Goal: Task Accomplishment & Management: Manage account settings

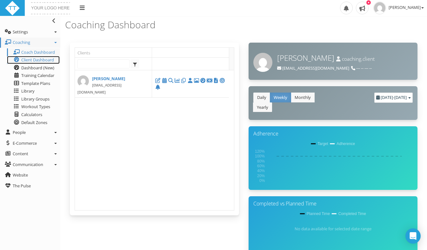
click at [32, 62] on span "Client Dashboard" at bounding box center [37, 60] width 33 height 6
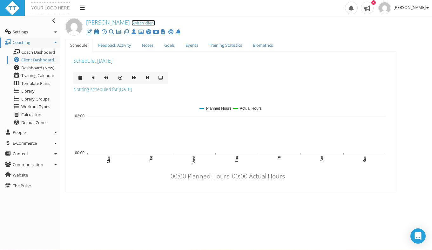
click at [131, 24] on link "Switch client" at bounding box center [143, 23] width 24 height 6
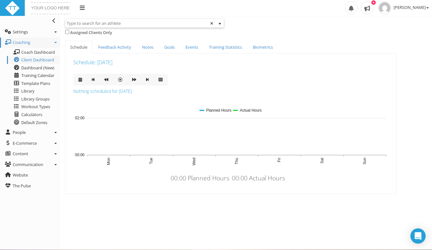
click at [131, 26] on input "text" at bounding box center [140, 23] width 150 height 8
click at [211, 22] on span at bounding box center [212, 23] width 4 height 4
click at [30, 130] on link "People" at bounding box center [30, 132] width 60 height 10
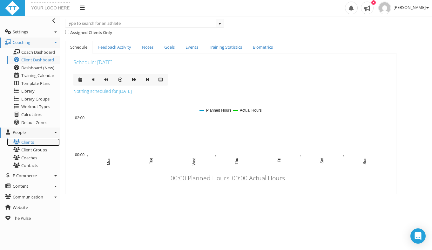
click at [30, 142] on link "Clients" at bounding box center [33, 142] width 53 height 8
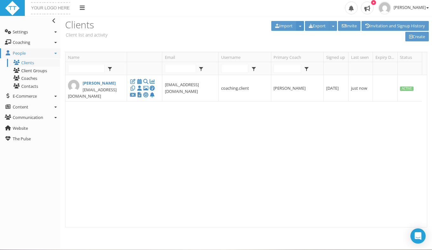
click at [298, 29] on button "button" at bounding box center [300, 26] width 8 height 10
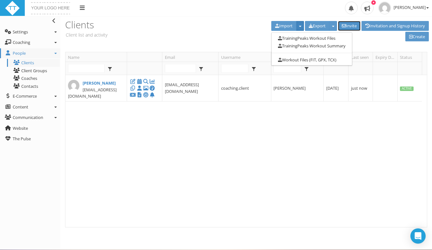
click at [347, 24] on link "Invite" at bounding box center [349, 26] width 23 height 10
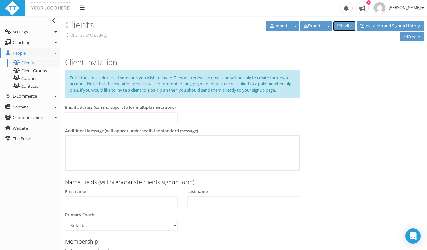
scroll to position [136, 0]
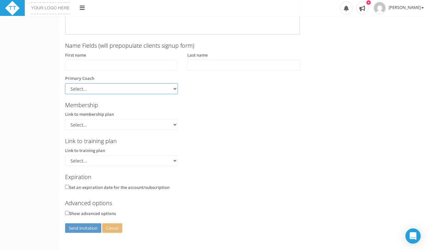
click at [168, 88] on select "Select... Alex Linn" at bounding box center [121, 88] width 113 height 11
select select "14f8fe99-d2c1-42d4-8054-42a83f82b49a"
click at [65, 83] on select "Select... Alex Linn" at bounding box center [121, 88] width 113 height 11
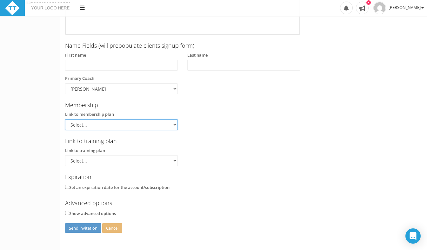
click at [146, 122] on select "Select..." at bounding box center [121, 124] width 113 height 11
click at [67, 212] on input "Show advanced options" at bounding box center [67, 212] width 4 height 4
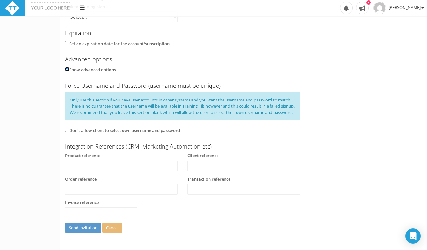
scroll to position [285, 0]
click at [67, 67] on input "Show advanced options" at bounding box center [67, 69] width 4 height 4
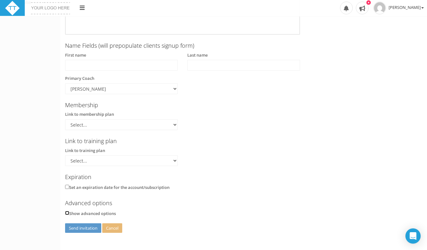
click at [67, 210] on input "Show advanced options" at bounding box center [67, 212] width 4 height 4
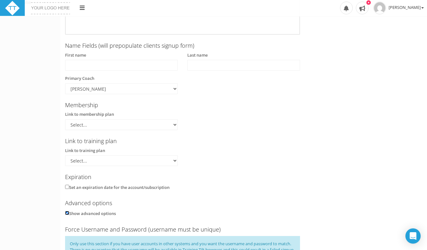
scroll to position [285, 0]
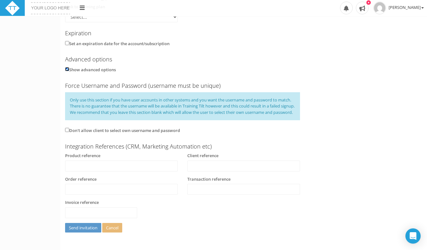
click at [67, 67] on input "Show advanced options" at bounding box center [67, 69] width 4 height 4
checkbox input "false"
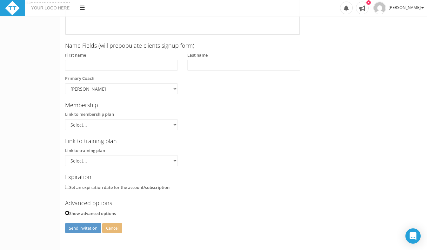
scroll to position [0, 0]
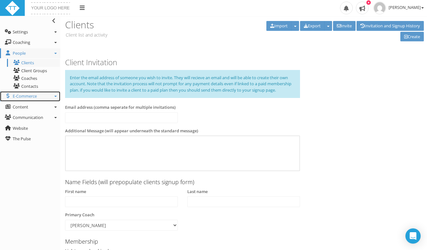
click at [37, 99] on span "E-Commerce" at bounding box center [25, 96] width 24 height 6
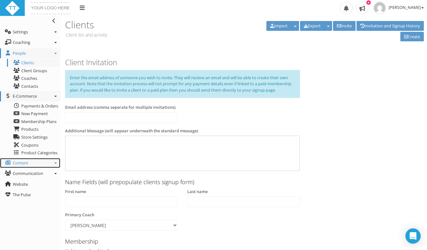
click at [27, 162] on span "Content" at bounding box center [21, 163] width 16 height 6
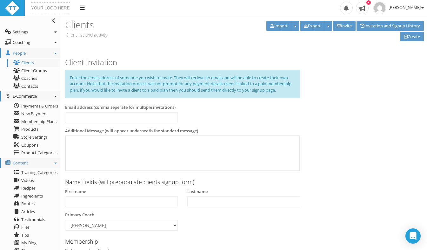
scroll to position [136, 0]
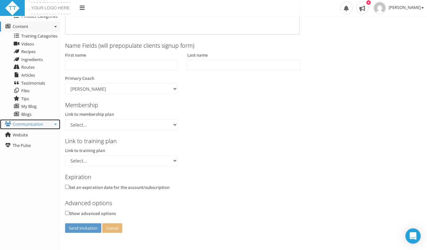
click at [44, 126] on link "Communication" at bounding box center [30, 124] width 60 height 10
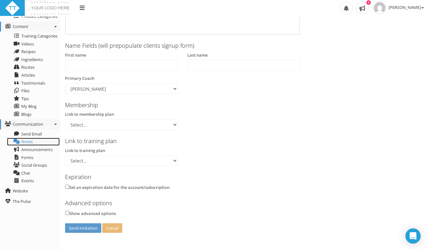
click at [26, 142] on span "Notes" at bounding box center [26, 141] width 11 height 6
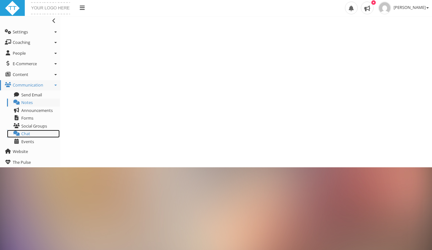
click at [28, 132] on span "Chat" at bounding box center [25, 133] width 9 height 6
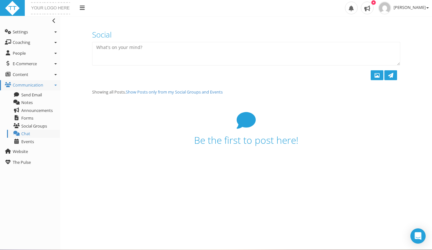
click at [184, 84] on div at bounding box center [245, 75] width 317 height 20
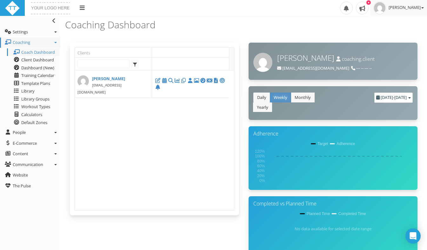
click at [414, 6] on span "[PERSON_NAME]" at bounding box center [406, 7] width 35 height 6
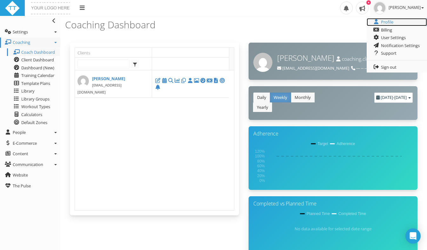
click at [389, 22] on link "Profile" at bounding box center [397, 22] width 60 height 8
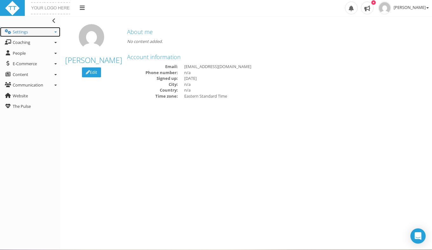
click at [30, 35] on link "Settings" at bounding box center [30, 32] width 60 height 10
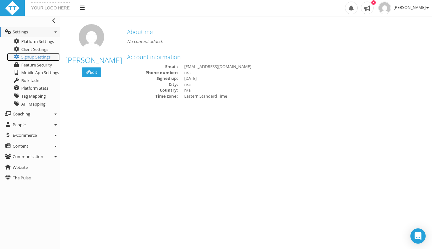
click at [40, 56] on span "Signup Settings" at bounding box center [35, 57] width 29 height 6
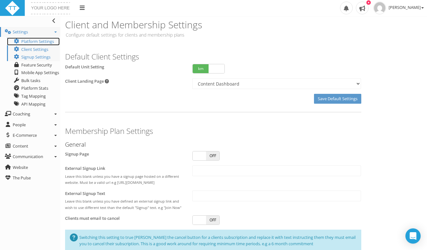
click at [27, 44] on link "Platform Settings" at bounding box center [33, 41] width 53 height 8
click at [47, 67] on span "Feature Security" at bounding box center [36, 65] width 31 height 6
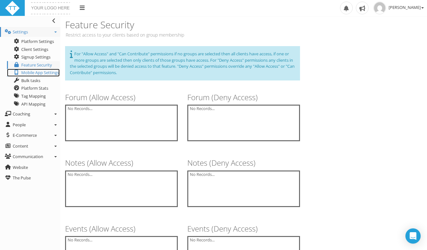
click at [30, 74] on link "Mobile App Settings" at bounding box center [33, 73] width 53 height 8
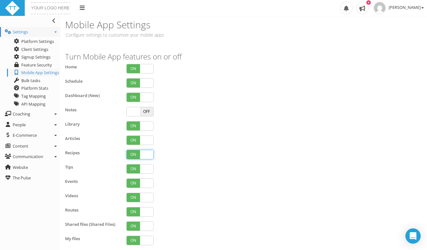
click at [147, 157] on span at bounding box center [146, 154] width 13 height 9
checkbox input "false"
click at [147, 142] on span at bounding box center [146, 140] width 13 height 9
checkbox input "false"
click at [143, 129] on span at bounding box center [146, 125] width 13 height 9
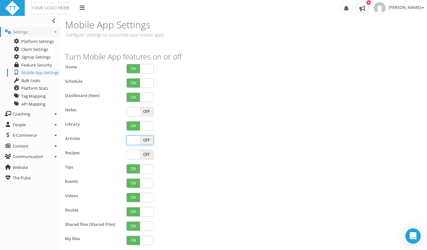
checkbox input "false"
click at [145, 168] on span at bounding box center [146, 168] width 13 height 9
checkbox input "false"
click at [148, 180] on span at bounding box center [146, 182] width 13 height 9
checkbox input "false"
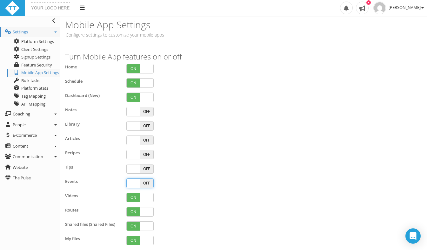
scroll to position [123, 0]
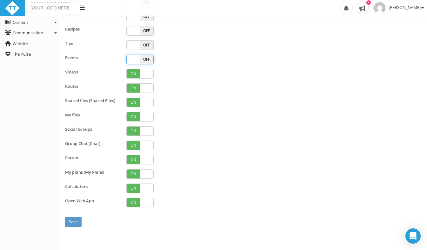
checkbox input "false"
click at [149, 79] on div "Videos ON OFF" at bounding box center [182, 76] width 244 height 14
click at [147, 89] on span at bounding box center [146, 87] width 13 height 9
checkbox input "false"
click at [148, 102] on span at bounding box center [146, 102] width 13 height 9
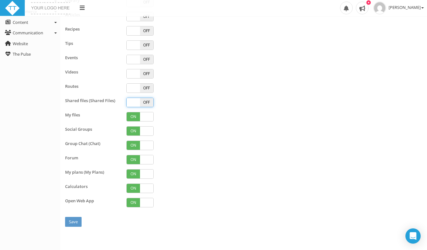
click at [135, 104] on span at bounding box center [133, 102] width 13 height 9
click at [149, 101] on span "OFF" at bounding box center [146, 102] width 13 height 9
checkbox input "true"
click at [146, 132] on span at bounding box center [146, 130] width 13 height 9
checkbox input "false"
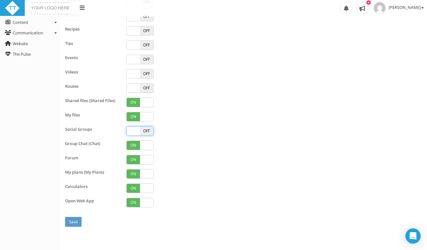
click at [146, 162] on span at bounding box center [146, 159] width 13 height 9
click at [147, 160] on span at bounding box center [146, 159] width 13 height 9
checkbox input "false"
click at [148, 173] on span at bounding box center [146, 173] width 13 height 9
checkbox input "false"
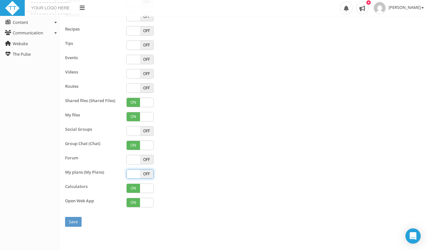
click at [131, 133] on span at bounding box center [133, 130] width 13 height 9
checkbox input "true"
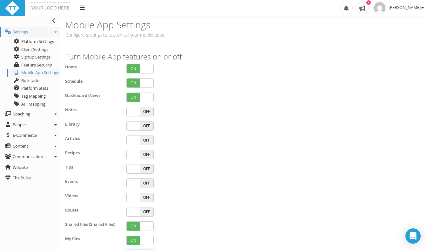
click at [135, 109] on span at bounding box center [133, 111] width 13 height 9
checkbox input "true"
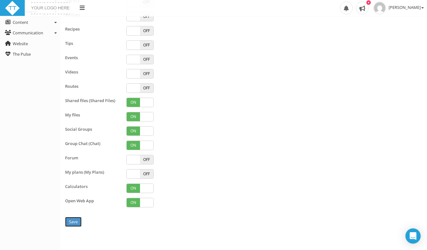
click at [76, 221] on input "Save" at bounding box center [73, 222] width 17 height 10
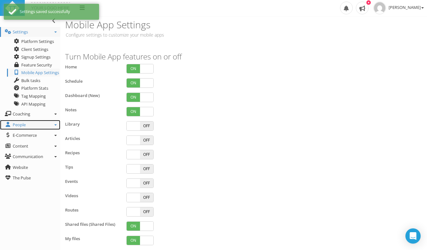
click at [23, 125] on span "People" at bounding box center [19, 125] width 13 height 6
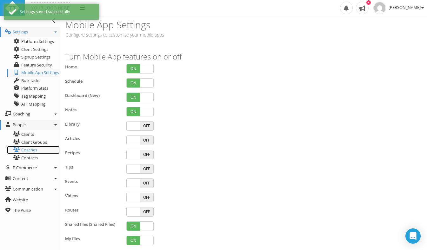
click at [30, 146] on link "Coaches" at bounding box center [33, 150] width 53 height 8
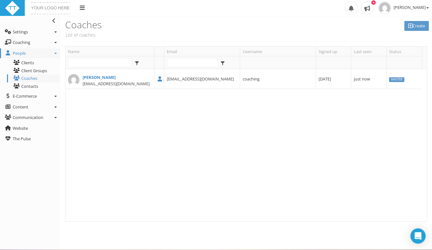
click at [91, 82] on span "[EMAIL_ADDRESS][DOMAIN_NAME]" at bounding box center [116, 84] width 67 height 6
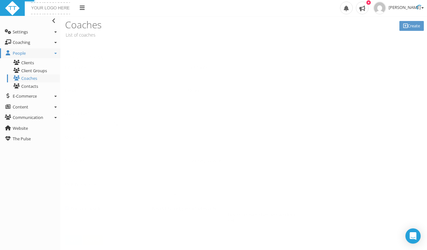
type input "Alex"
type input "Linn"
type input "coaching@trialinn.de"
type input "coaching"
checkbox input "true"
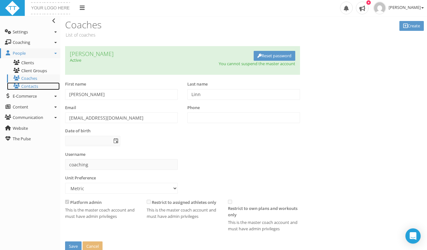
click at [24, 86] on link "Contacts" at bounding box center [33, 86] width 53 height 8
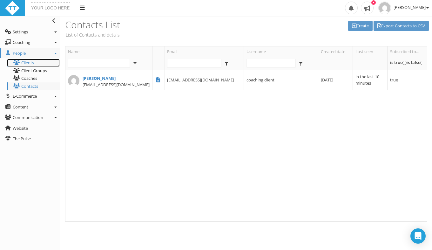
click at [28, 65] on link "Clients" at bounding box center [33, 63] width 53 height 8
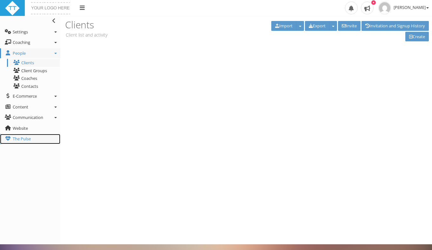
click at [24, 139] on span "The Pulse" at bounding box center [22, 139] width 18 height 6
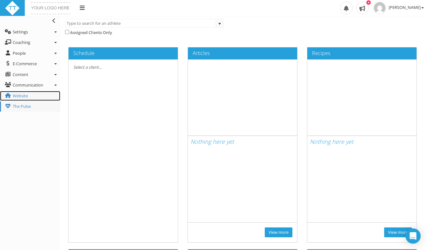
click at [30, 95] on link "Website" at bounding box center [30, 96] width 60 height 10
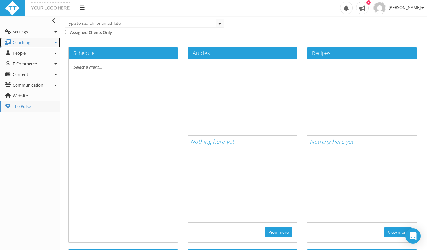
click at [28, 43] on span "Coaching" at bounding box center [21, 42] width 17 height 6
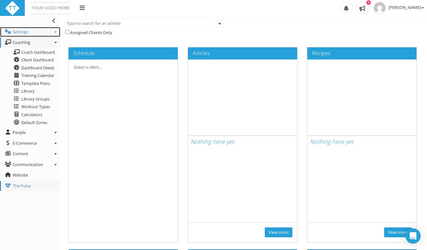
click at [30, 30] on link "Settings" at bounding box center [30, 32] width 60 height 10
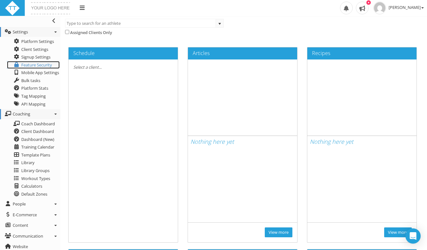
click at [29, 64] on span "Feature Security" at bounding box center [36, 65] width 31 height 6
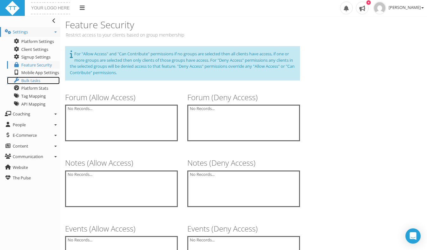
click at [36, 79] on span "Bulk tasks" at bounding box center [30, 80] width 19 height 6
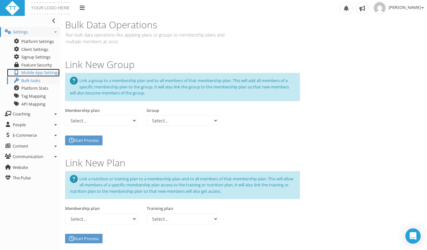
click at [34, 75] on link "Mobile App Settings" at bounding box center [33, 73] width 53 height 8
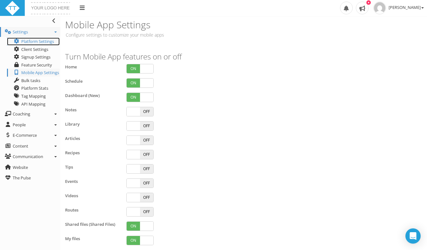
click at [42, 42] on link "Platform Settings" at bounding box center [33, 41] width 53 height 8
click at [406, 9] on span "[PERSON_NAME]" at bounding box center [406, 7] width 35 height 6
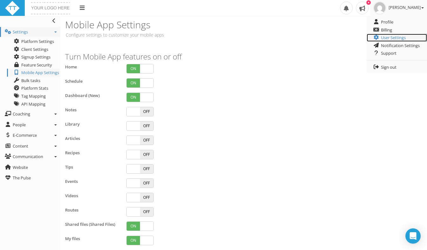
click at [385, 39] on link "User Settings" at bounding box center [397, 38] width 60 height 8
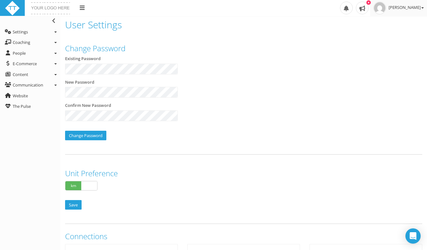
click at [409, 7] on span "[PERSON_NAME]" at bounding box center [406, 7] width 35 height 6
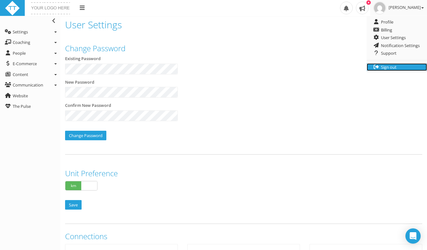
click at [390, 69] on link "Sign out" at bounding box center [397, 67] width 60 height 8
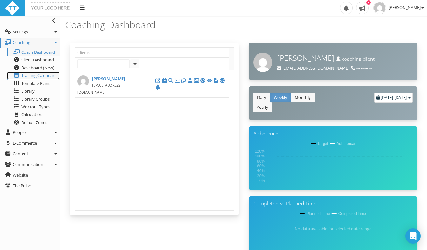
click at [59, 73] on link "Training Calendar" at bounding box center [33, 75] width 53 height 8
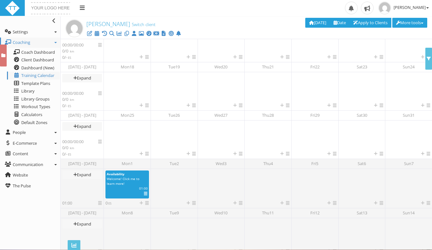
scroll to position [100, 0]
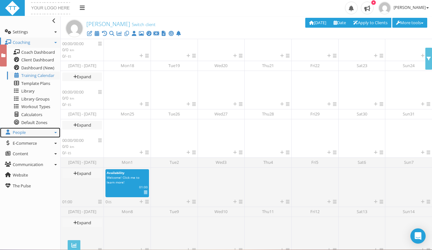
click at [25, 132] on span "People" at bounding box center [19, 132] width 13 height 6
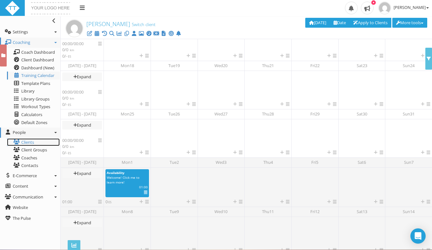
click at [34, 139] on link "Clients" at bounding box center [33, 142] width 53 height 8
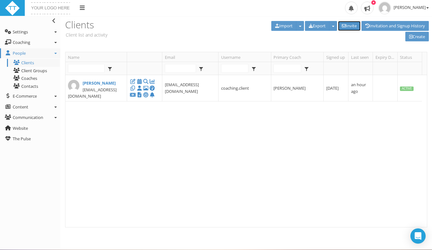
click at [348, 27] on link "Invite" at bounding box center [349, 26] width 23 height 10
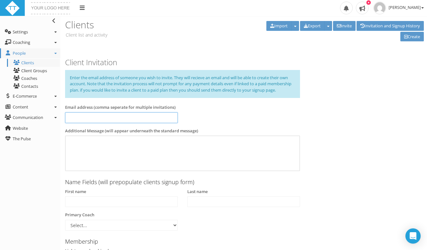
click at [129, 118] on input at bounding box center [121, 117] width 113 height 11
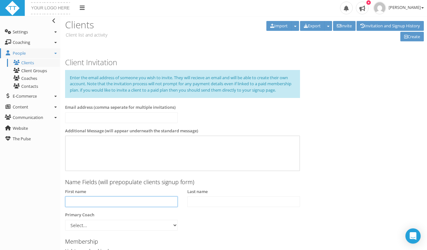
click at [117, 202] on input "text" at bounding box center [121, 201] width 113 height 11
type input "Sid"
click at [104, 110] on label "Email address (comma seperate for multiple invitations)" at bounding box center [120, 107] width 110 height 6
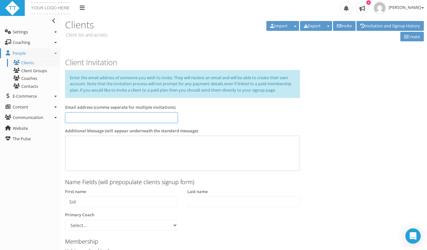
click at [97, 119] on input at bounding box center [121, 117] width 113 height 11
type input "kanchusiddarth"
click at [96, 202] on input "Sid" at bounding box center [121, 201] width 113 height 11
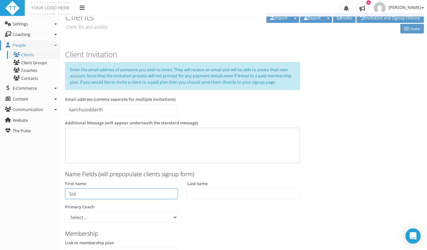
scroll to position [136, 0]
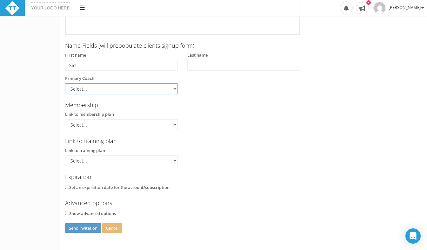
click at [121, 84] on select "Select... Alex Linn" at bounding box center [121, 88] width 113 height 11
select select "14f8fe99-d2c1-42d4-8054-42a83f82b49a"
click at [65, 83] on select "Select... Alex Linn" at bounding box center [121, 88] width 113 height 11
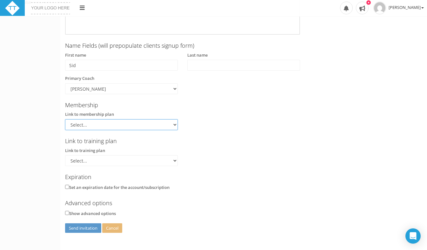
click at [101, 126] on select "Select..." at bounding box center [121, 124] width 113 height 11
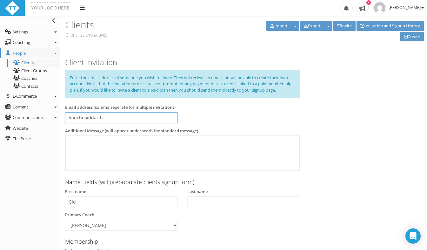
click at [132, 113] on input "kanchusiddarth" at bounding box center [121, 117] width 113 height 11
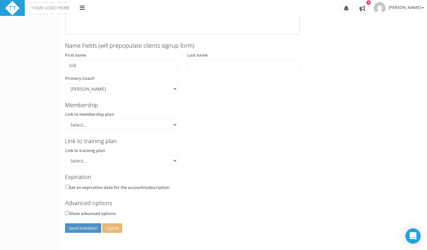
type input "kanchusiddarth@gmail.com"
click at [87, 228] on button "Send invitation" at bounding box center [83, 228] width 36 height 10
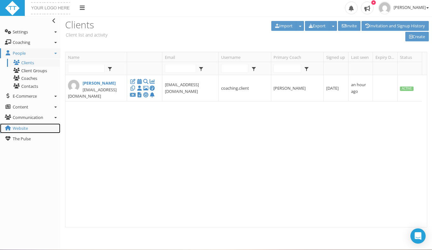
click at [17, 131] on link "Website" at bounding box center [30, 128] width 60 height 10
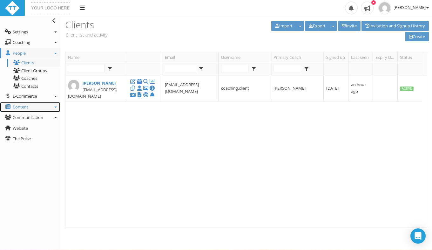
click at [50, 107] on link "Content" at bounding box center [30, 107] width 60 height 10
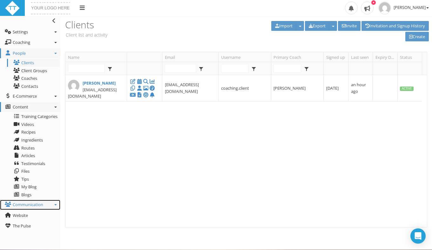
click at [35, 202] on span "Communication" at bounding box center [28, 204] width 30 height 6
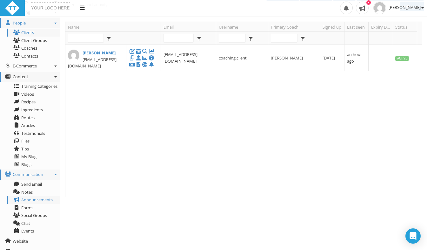
scroll to position [37, 0]
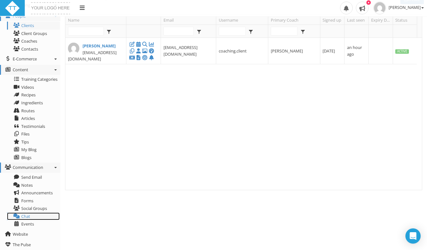
click at [30, 216] on link "Chat" at bounding box center [33, 216] width 53 height 8
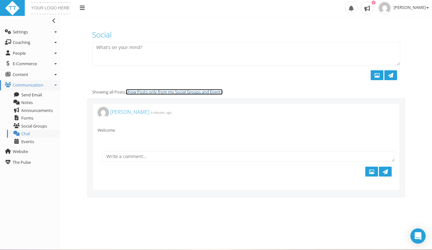
click at [202, 93] on link "Show Posts only from my Social Groups and Events" at bounding box center [174, 92] width 97 height 6
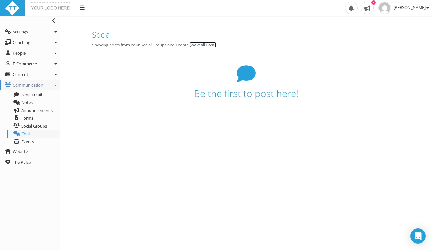
click at [205, 46] on link "Show all Posts" at bounding box center [202, 45] width 27 height 6
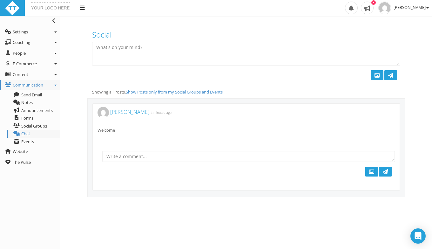
click at [287, 117] on div "Alex Linn 5 minutes ago" at bounding box center [246, 112] width 307 height 11
click at [389, 130] on icon "button" at bounding box center [389, 132] width 3 height 4
click at [32, 125] on span "Social Groups" at bounding box center [34, 126] width 26 height 6
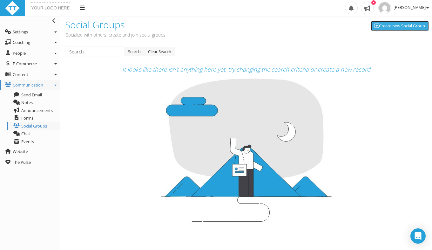
click at [389, 26] on link "Create new Social Group" at bounding box center [399, 26] width 58 height 10
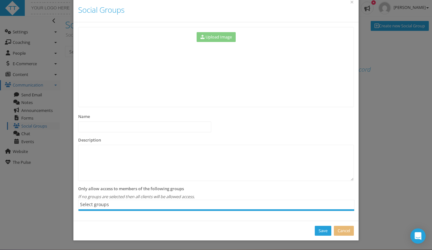
scroll to position [16, 0]
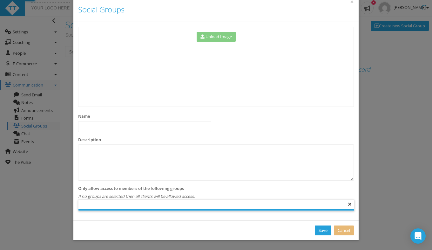
click at [313, 204] on div at bounding box center [216, 203] width 276 height 9
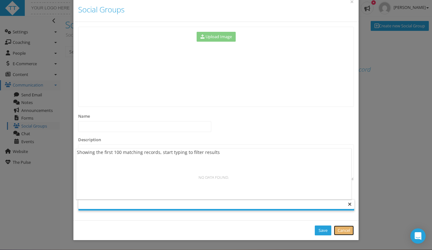
type input "Select groups"
click at [344, 229] on link "Cancel" at bounding box center [344, 230] width 20 height 10
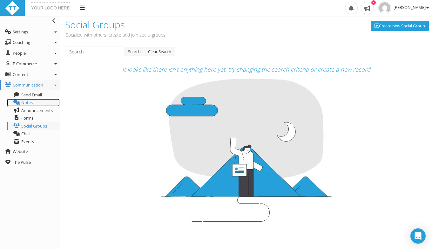
click at [32, 103] on span "Notes" at bounding box center [26, 102] width 11 height 6
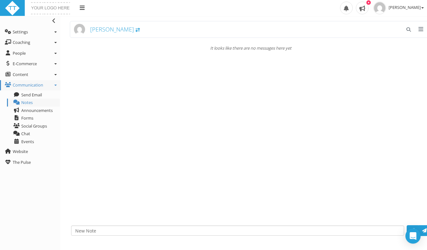
click at [108, 32] on span "[PERSON_NAME]" at bounding box center [112, 29] width 44 height 8
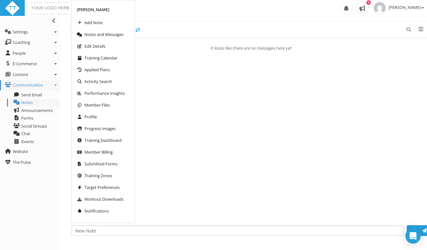
click at [194, 33] on div "[PERSON_NAME]" at bounding box center [251, 29] width 362 height 17
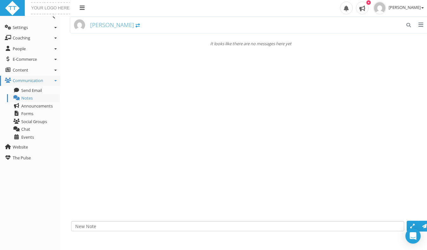
scroll to position [7, 0]
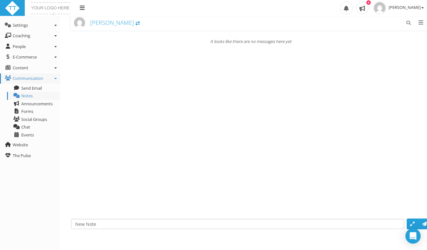
click at [364, 222] on textarea at bounding box center [237, 223] width 333 height 10
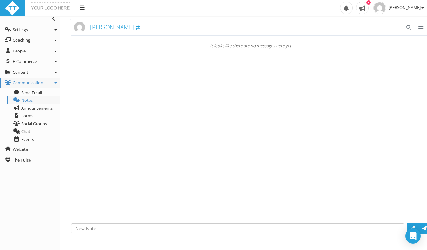
scroll to position [0, 0]
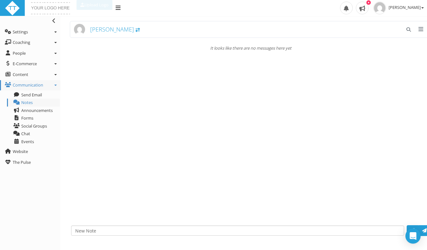
click at [422, 30] on span "button" at bounding box center [420, 29] width 5 height 0
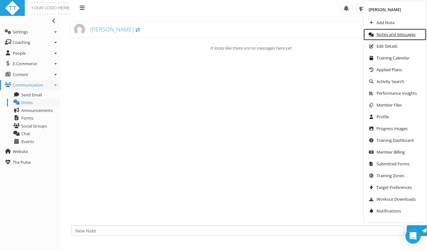
click at [408, 35] on span "Notes and Messages" at bounding box center [395, 34] width 39 height 4
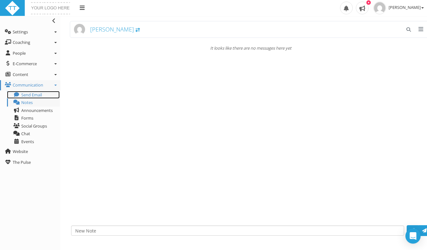
click at [33, 95] on span "Send Email" at bounding box center [31, 95] width 21 height 6
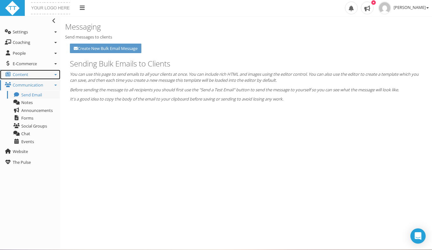
click at [30, 71] on link "Content" at bounding box center [30, 75] width 60 height 10
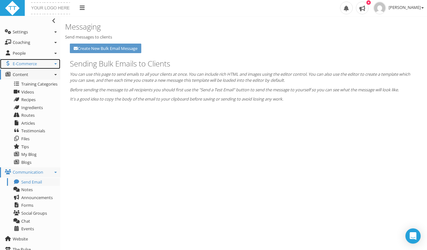
click at [36, 68] on link "E-Commerce" at bounding box center [30, 64] width 60 height 10
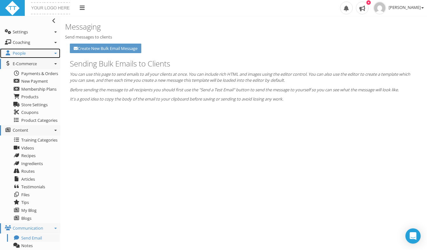
click at [37, 50] on link "People" at bounding box center [30, 53] width 60 height 10
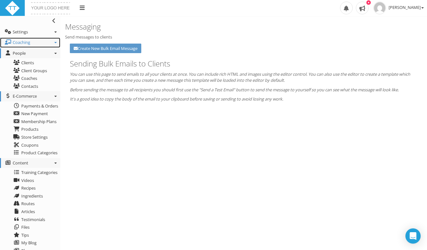
click at [43, 45] on link "Coaching" at bounding box center [30, 42] width 60 height 10
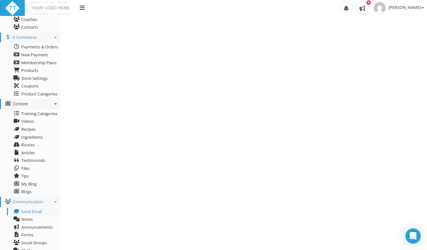
scroll to position [172, 0]
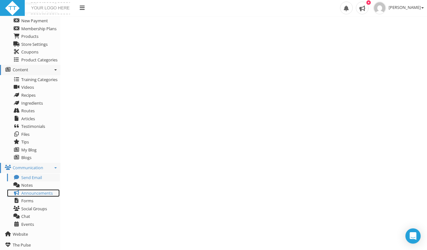
click at [36, 196] on link "Announcements" at bounding box center [33, 193] width 53 height 8
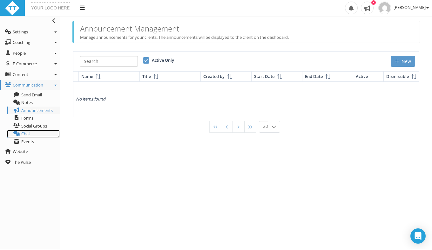
click at [31, 132] on link "Chat" at bounding box center [33, 134] width 53 height 8
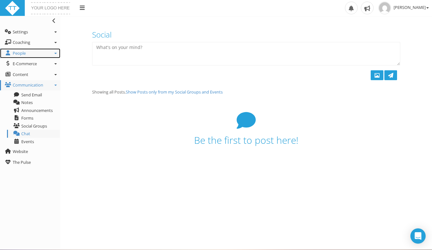
click at [50, 55] on link "People" at bounding box center [30, 53] width 60 height 10
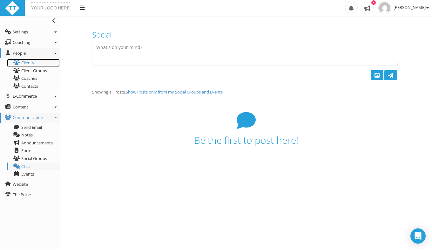
click at [33, 61] on link "Clients" at bounding box center [33, 63] width 53 height 8
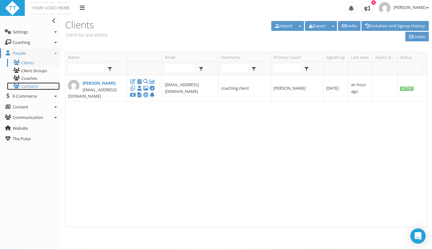
click at [27, 87] on link "Contacts" at bounding box center [33, 86] width 53 height 8
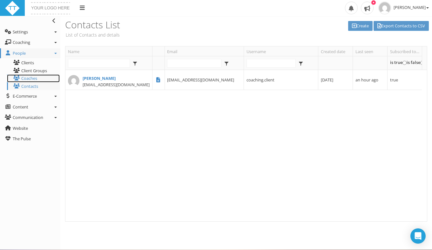
click at [28, 79] on link "Coaches" at bounding box center [33, 78] width 53 height 8
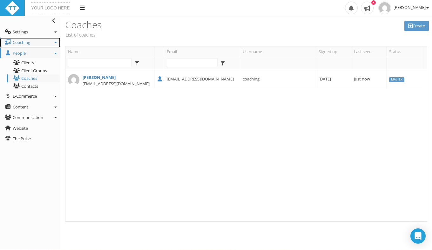
click at [35, 39] on link "Coaching" at bounding box center [30, 42] width 60 height 10
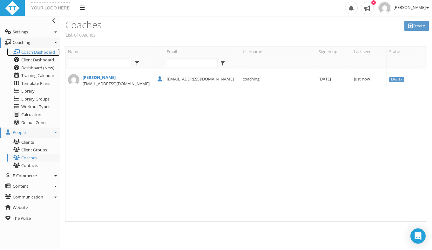
click at [36, 51] on span "Coach Dashboard" at bounding box center [38, 52] width 34 height 6
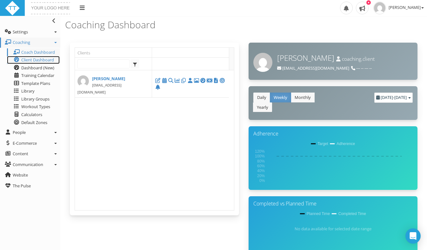
click at [29, 59] on span "Client Dashboard" at bounding box center [37, 60] width 33 height 6
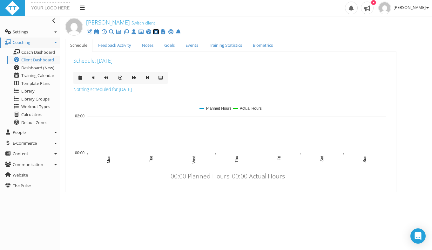
click at [156, 32] on icon at bounding box center [156, 32] width 6 height 0
click at [114, 43] on link "Feedback Activity" at bounding box center [114, 45] width 43 height 13
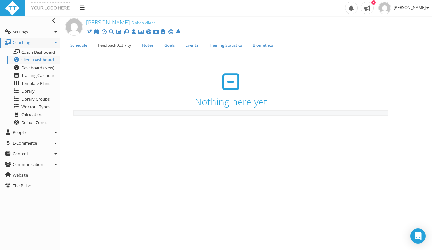
click at [230, 83] on icon at bounding box center [230, 81] width 149 height 19
click at [231, 104] on h3 "Nothing here yet" at bounding box center [230, 89] width 149 height 34
click at [148, 45] on link "Notes" at bounding box center [148, 45] width 22 height 13
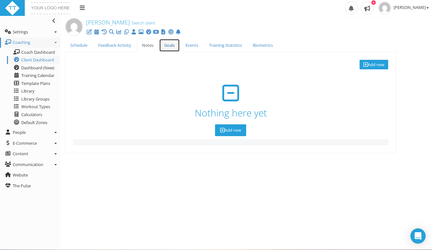
click at [165, 48] on link "Goals" at bounding box center [169, 45] width 21 height 13
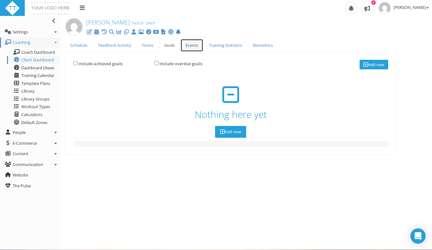
click at [196, 47] on link "Events" at bounding box center [191, 45] width 23 height 13
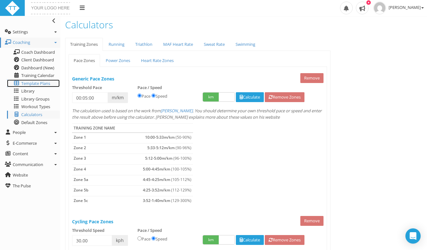
click at [37, 83] on span "Template Plans" at bounding box center [35, 83] width 29 height 6
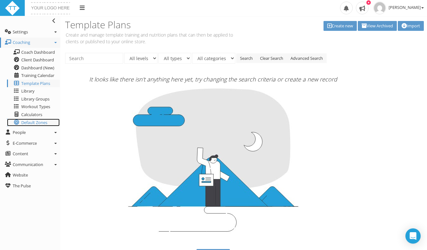
click at [26, 124] on span "Default Zones" at bounding box center [34, 122] width 26 height 6
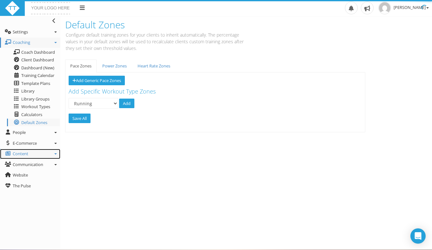
click at [29, 152] on link "Content" at bounding box center [30, 154] width 60 height 10
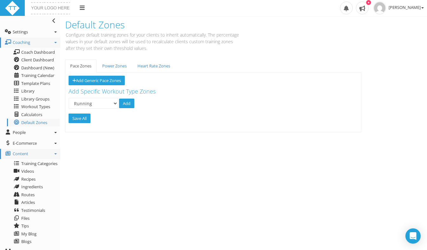
click at [35, 153] on link "Content" at bounding box center [30, 154] width 60 height 10
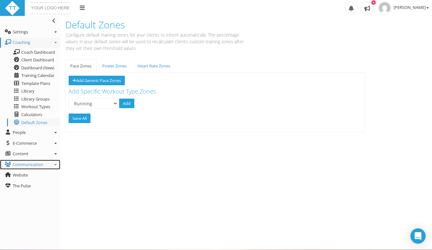
click at [35, 164] on span "Communication" at bounding box center [28, 164] width 30 height 6
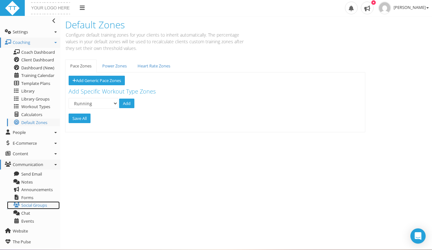
click at [33, 205] on span "Social Groups" at bounding box center [34, 205] width 26 height 6
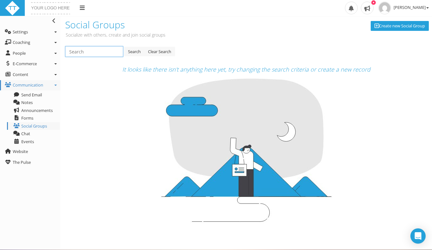
click at [112, 50] on input "text" at bounding box center [94, 51] width 58 height 11
